Goal: Use online tool/utility: Utilize a website feature to perform a specific function

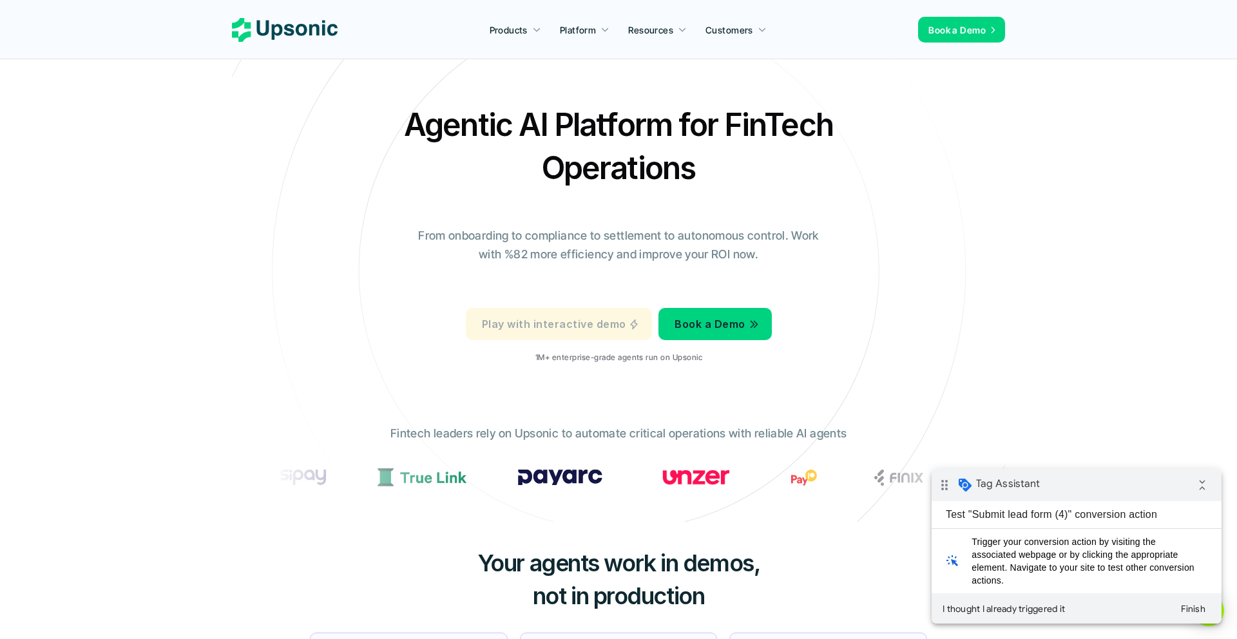
click at [589, 324] on p "Play with interactive demo" at bounding box center [554, 324] width 144 height 19
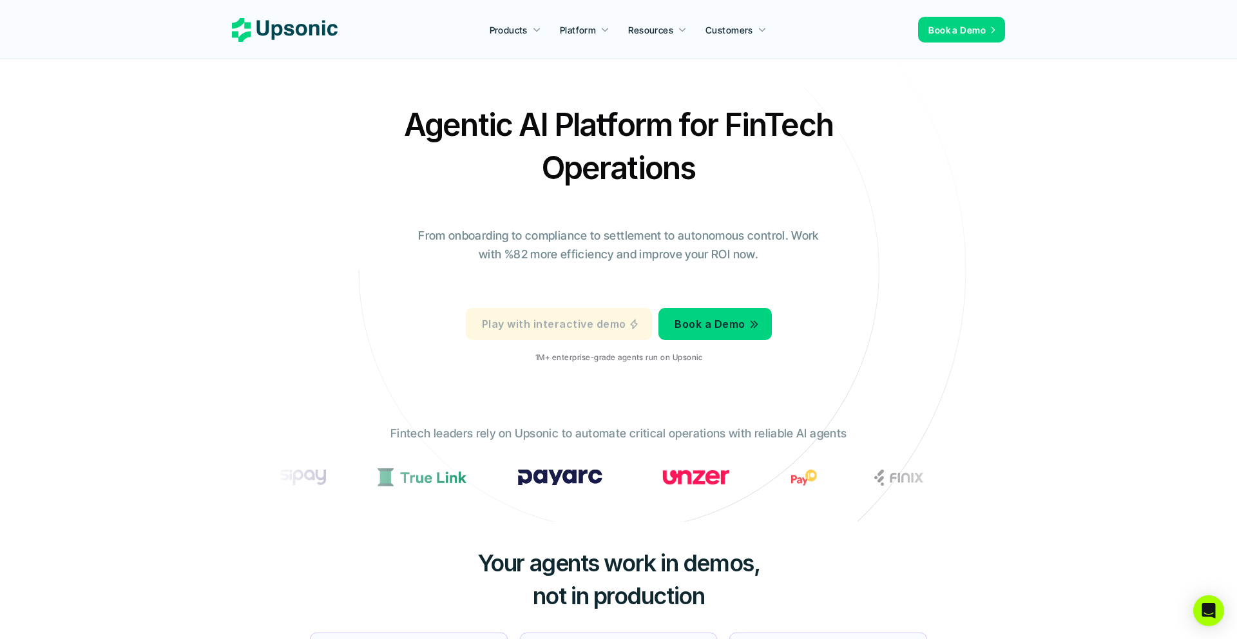
click at [579, 328] on p "Play with interactive demo" at bounding box center [554, 323] width 144 height 19
